Goal: Task Accomplishment & Management: Manage account settings

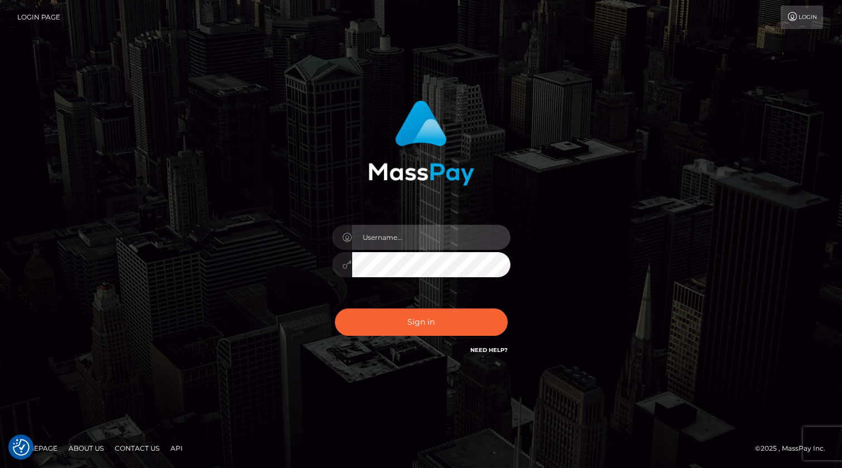
type input "[PERSON_NAME].xcite"
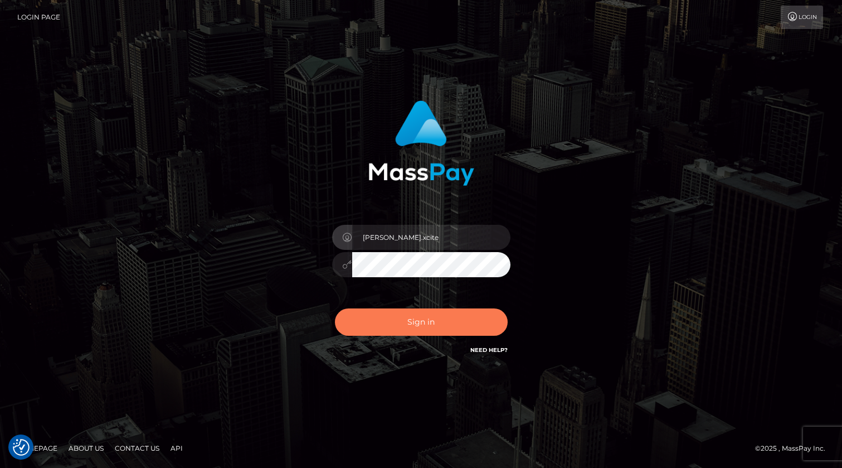
click at [431, 323] on button "Sign in" at bounding box center [421, 321] width 173 height 27
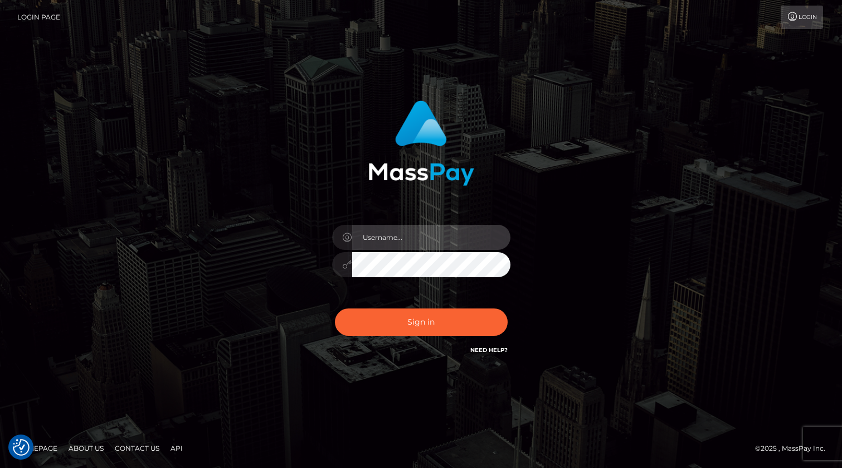
drag, startPoint x: 404, startPoint y: 243, endPoint x: 407, endPoint y: 250, distance: 7.7
click at [404, 244] on input "text" at bounding box center [431, 237] width 158 height 25
type input "[PERSON_NAME].xcite"
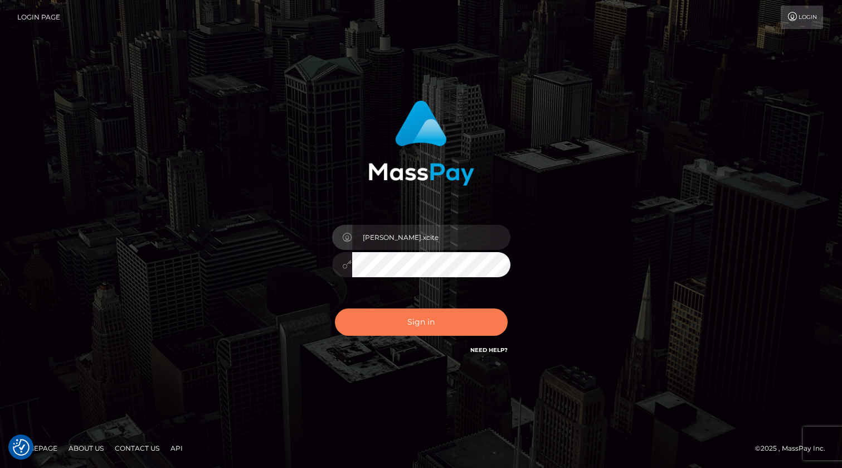
click at [474, 313] on button "Sign in" at bounding box center [421, 321] width 173 height 27
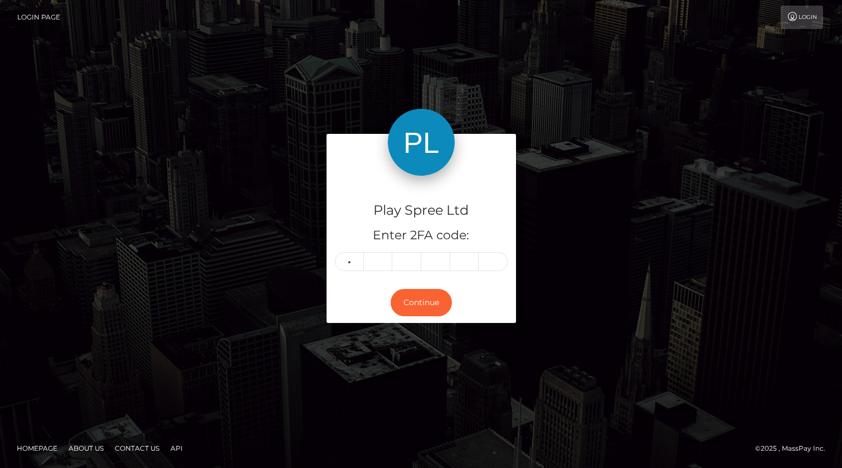
type input "7"
type input "1"
type input "4"
type input "9"
type input "6"
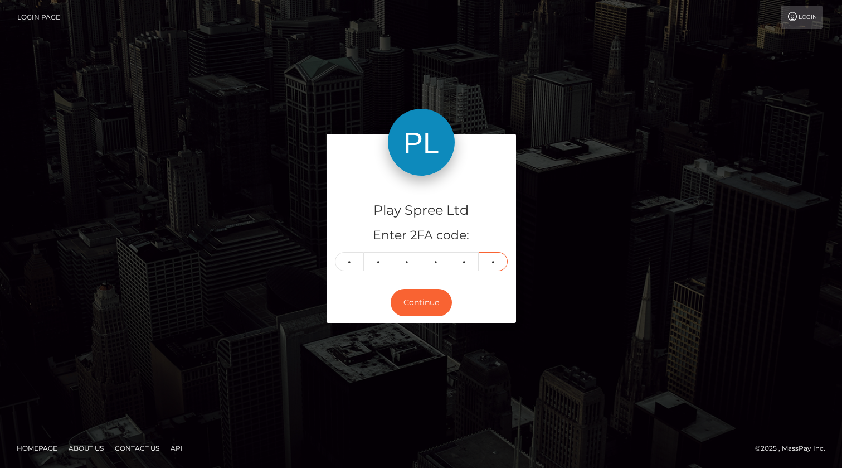
type input "3"
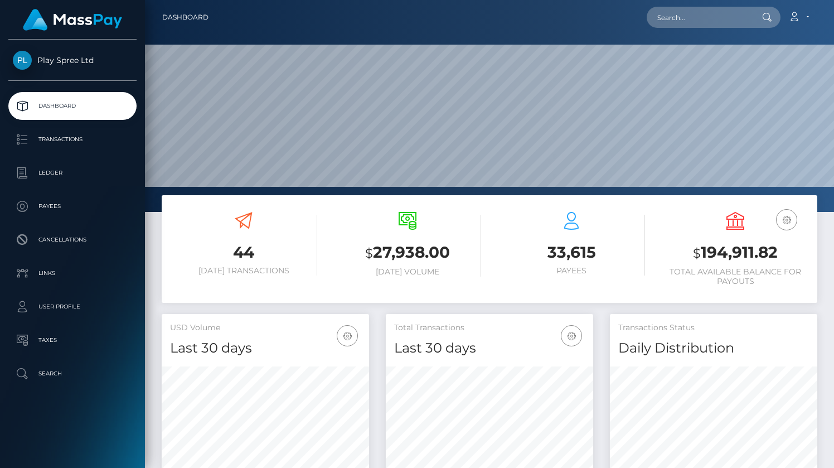
scroll to position [197, 207]
click at [741, 257] on h3 "$ 194,911.82" at bounding box center [735, 252] width 147 height 23
click at [740, 257] on h3 "$ 194,911.82" at bounding box center [735, 252] width 147 height 23
copy h3 "194,911.82"
